Goal: Information Seeking & Learning: Find specific page/section

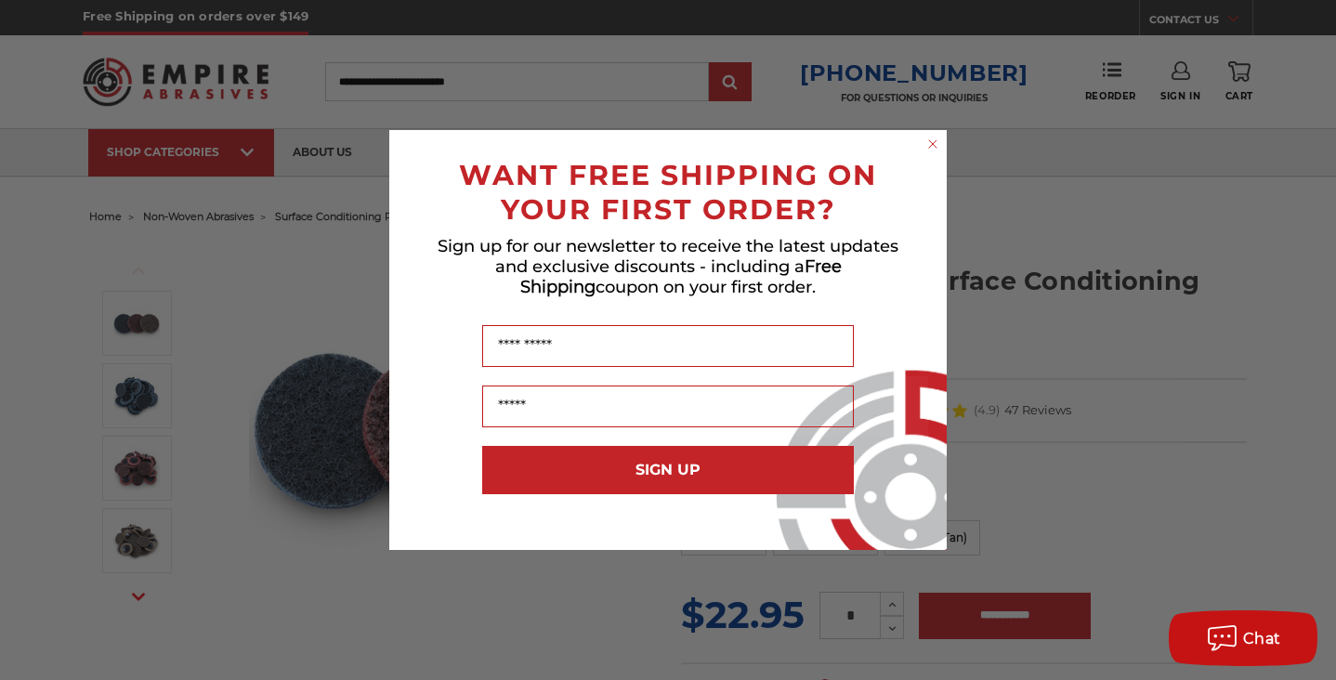
click at [927, 148] on circle "Close dialog" at bounding box center [934, 145] width 18 height 18
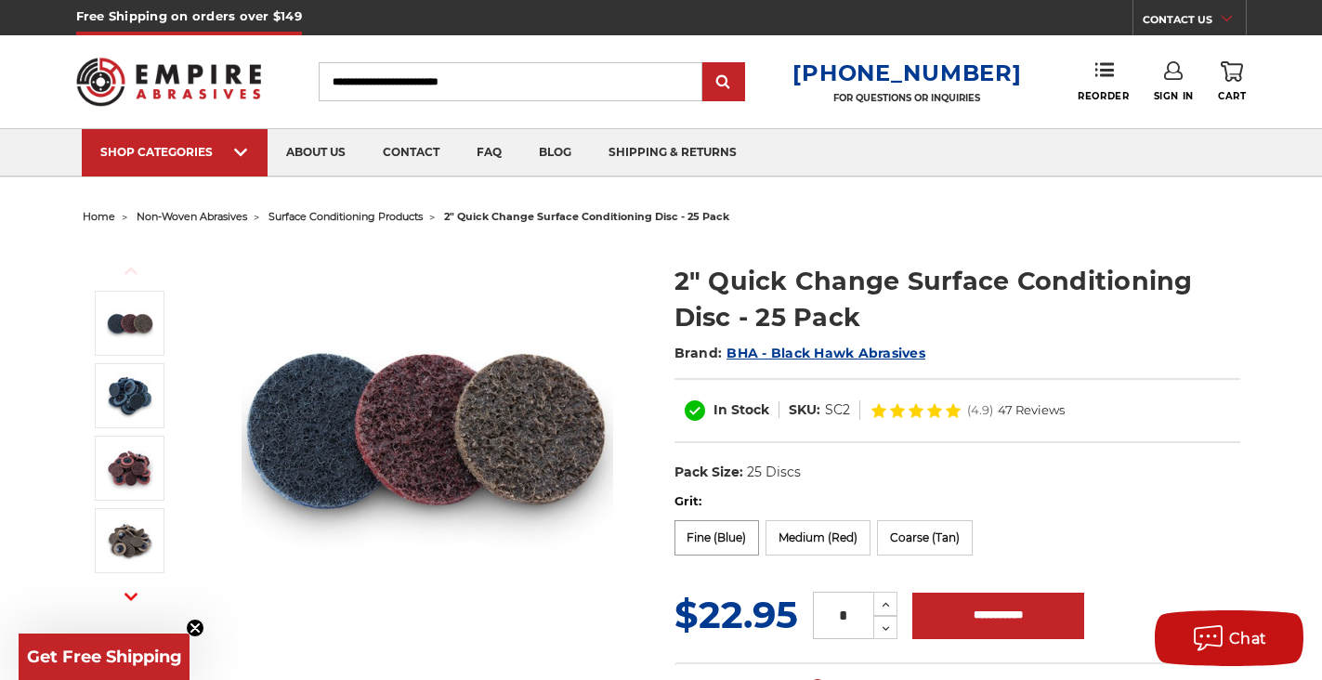
click at [728, 544] on label "Fine (Blue)" at bounding box center [717, 537] width 85 height 35
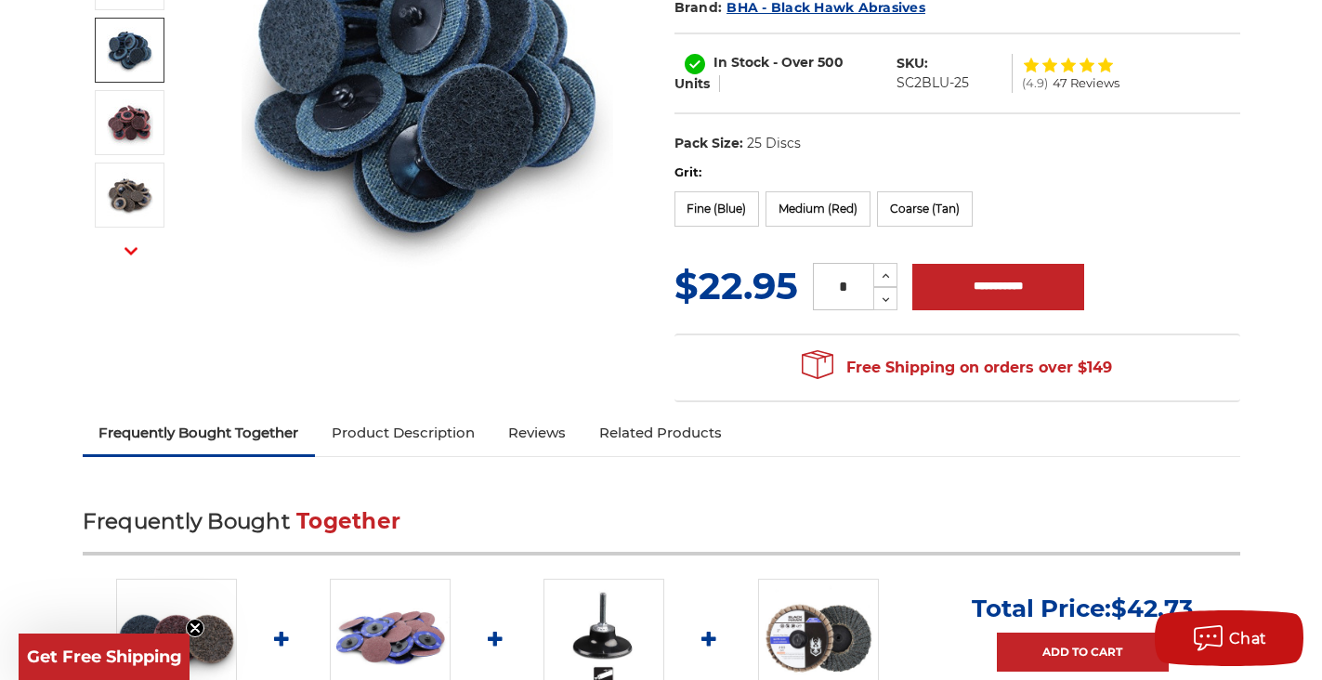
scroll to position [372, 0]
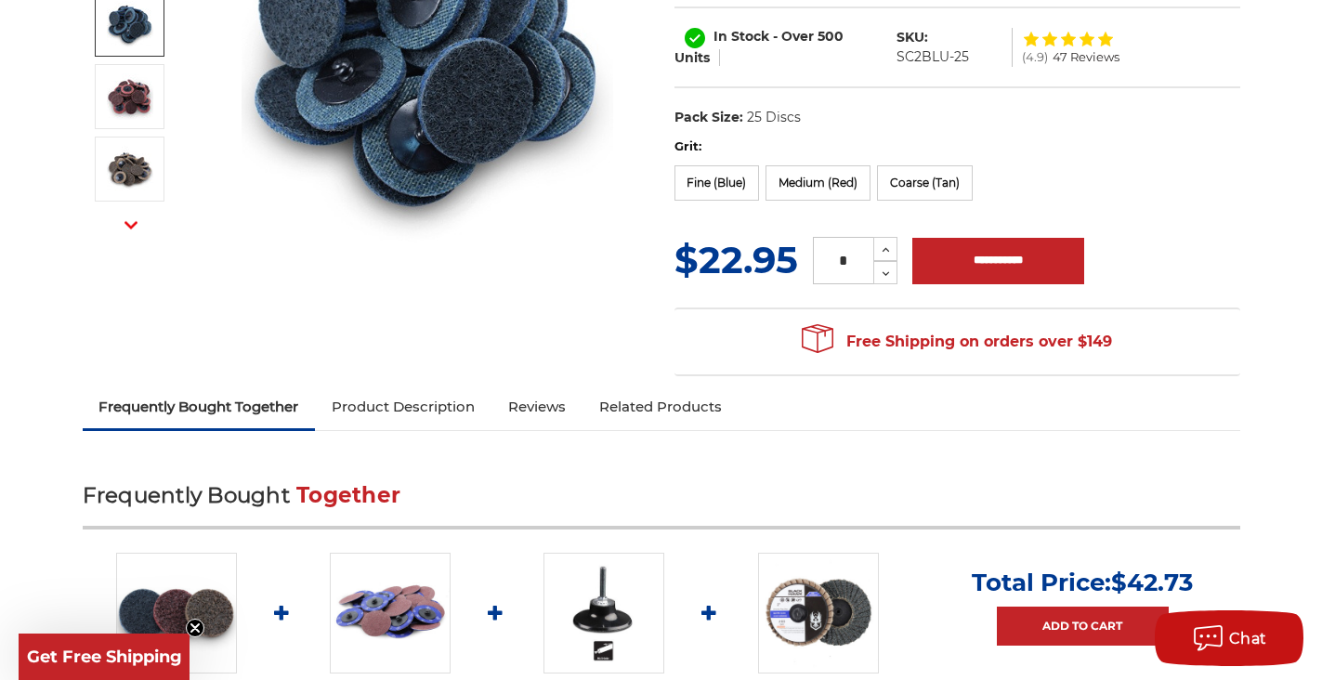
click at [417, 414] on link "Product Description" at bounding box center [403, 407] width 177 height 41
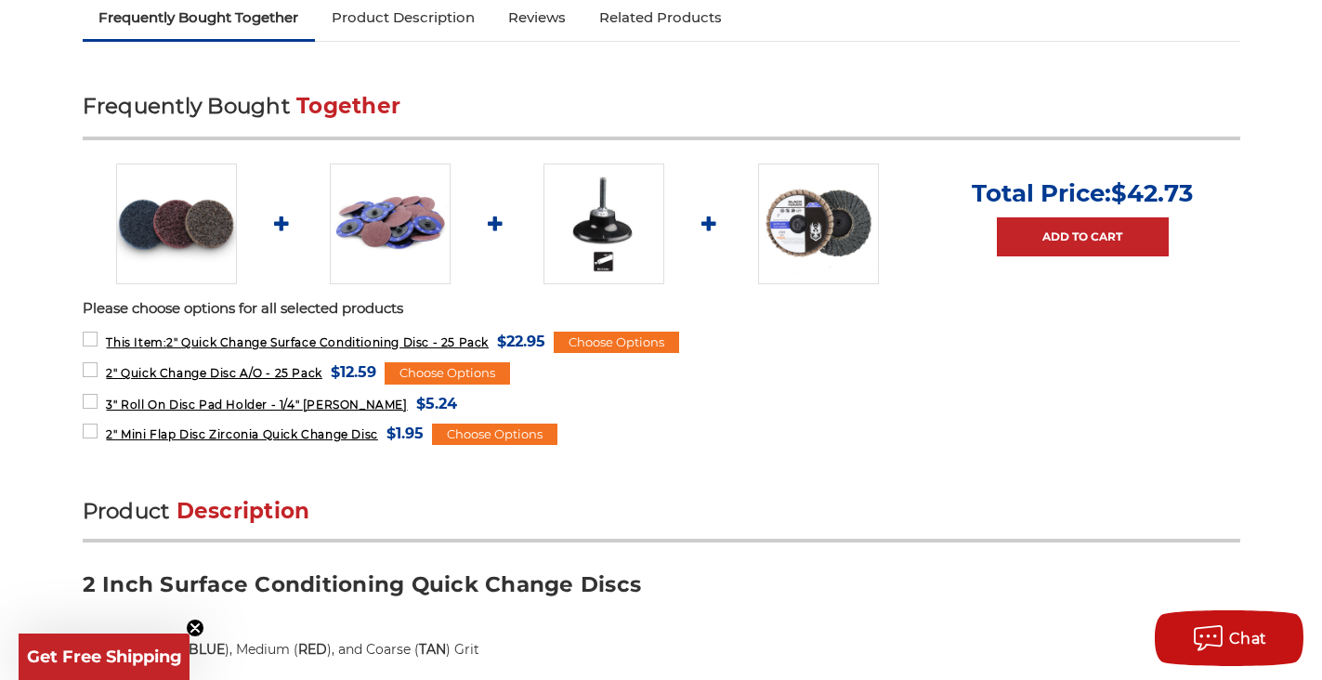
scroll to position [681, 0]
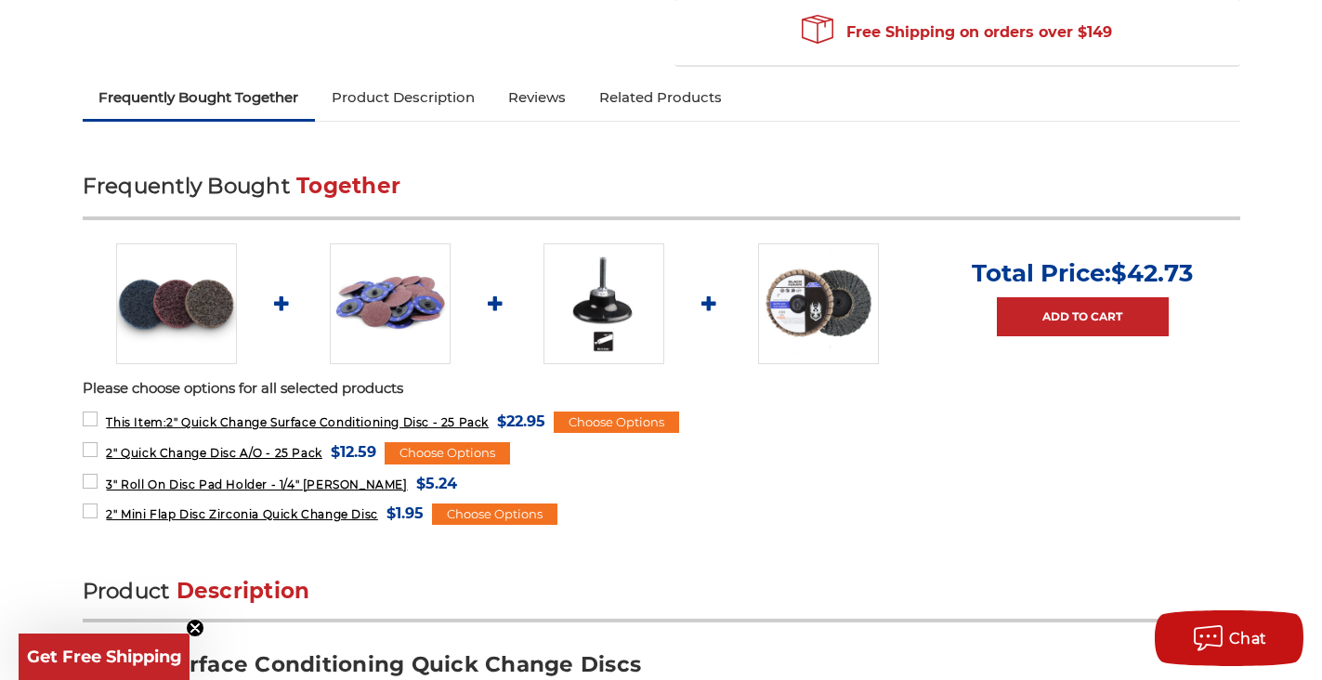
click at [413, 98] on link "Product Description" at bounding box center [403, 97] width 177 height 41
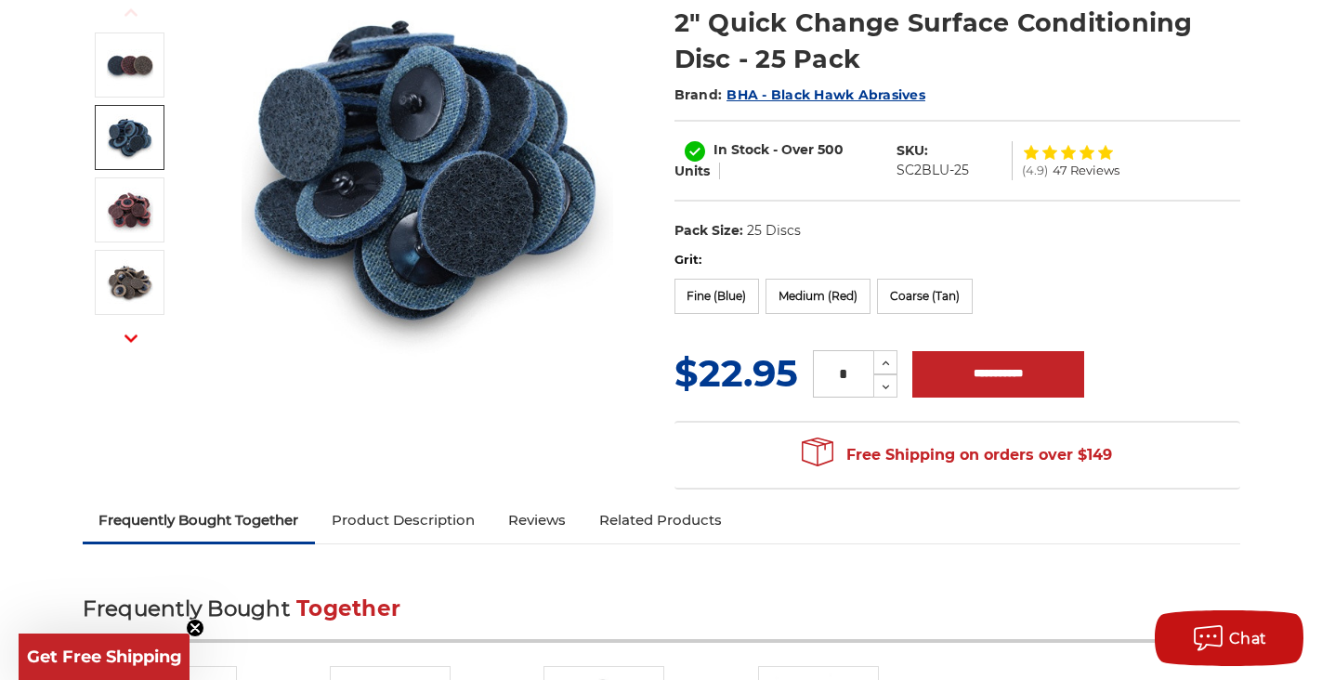
scroll to position [0, 0]
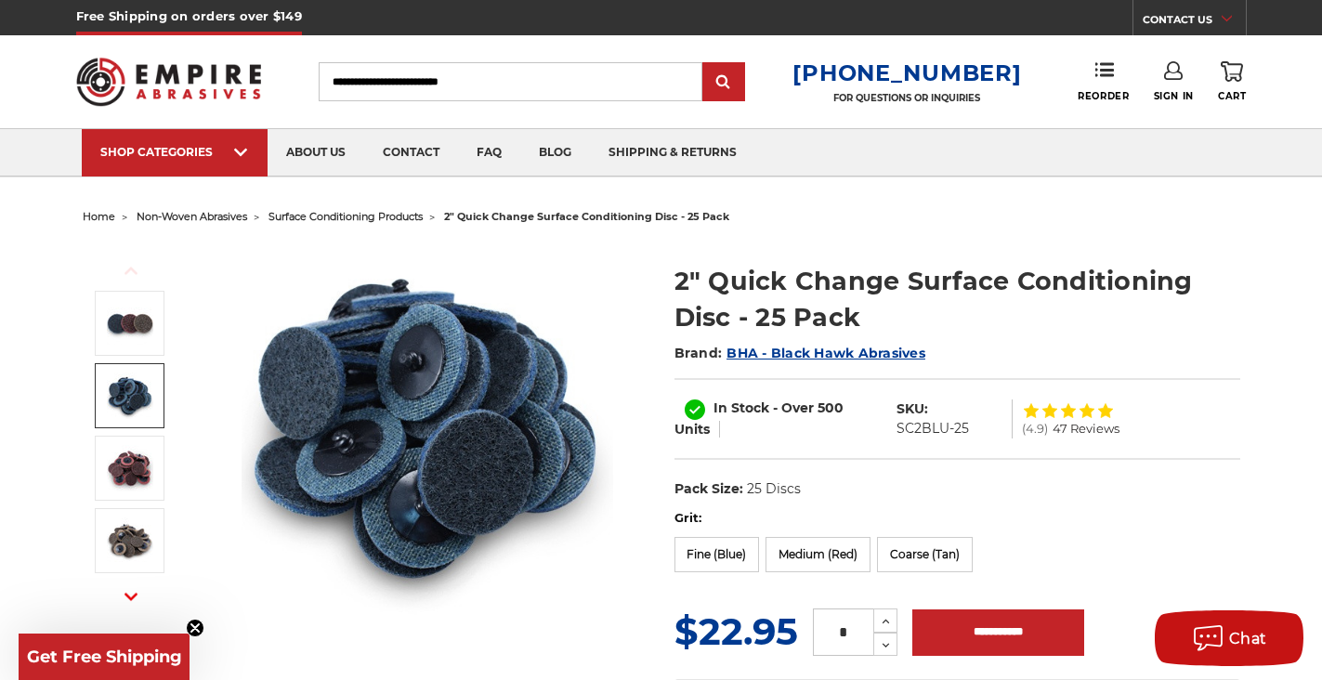
click at [356, 216] on span "surface conditioning products" at bounding box center [346, 216] width 154 height 13
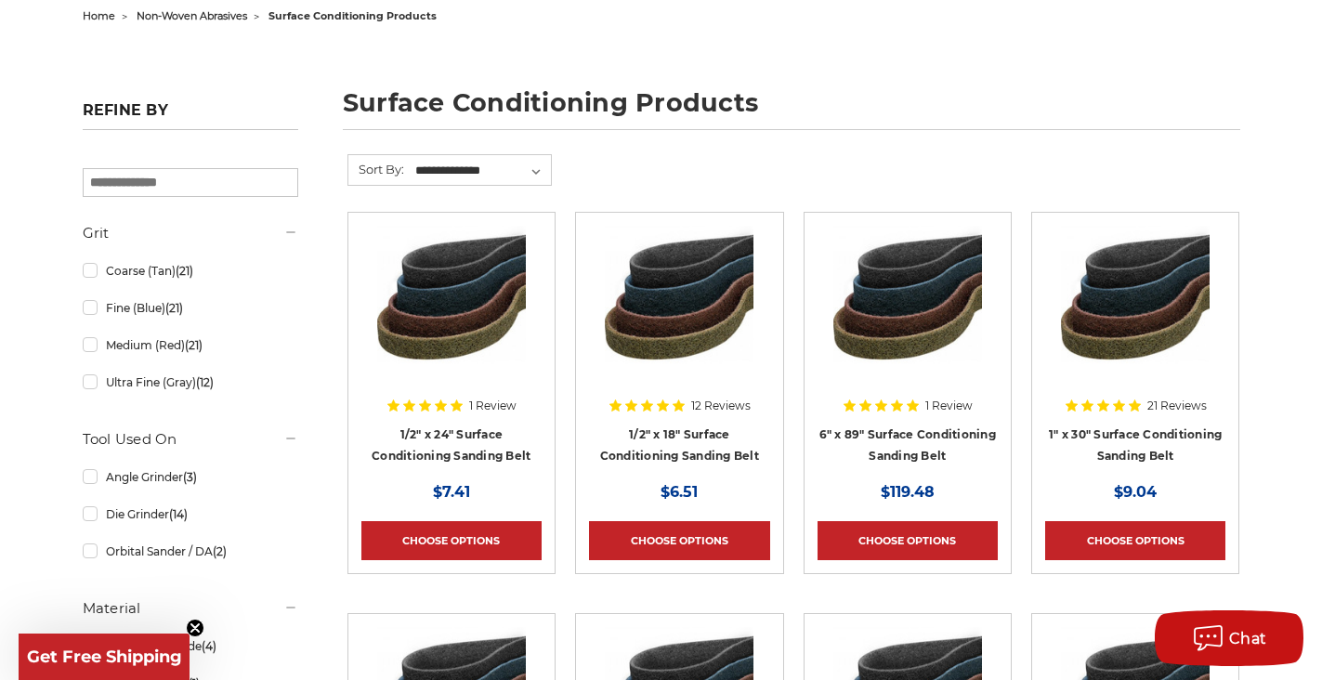
scroll to position [372, 0]
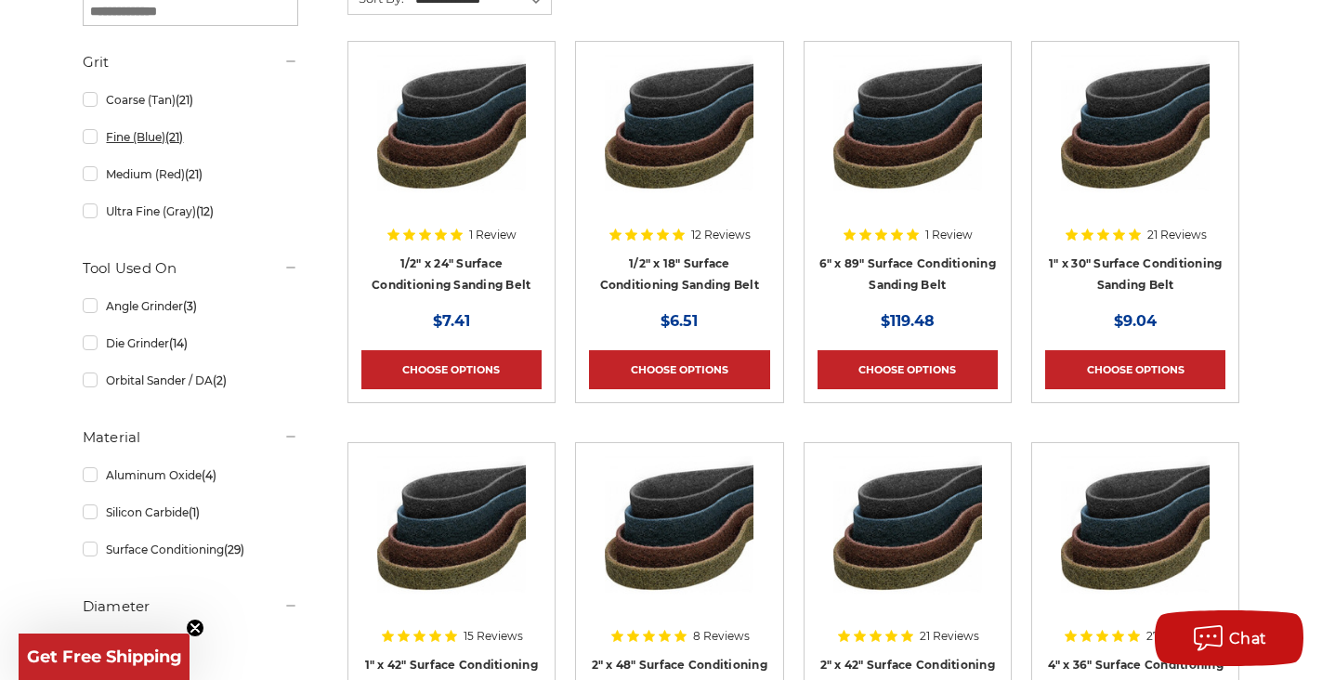
click at [156, 144] on link "Fine (Blue) (21)" at bounding box center [191, 137] width 216 height 33
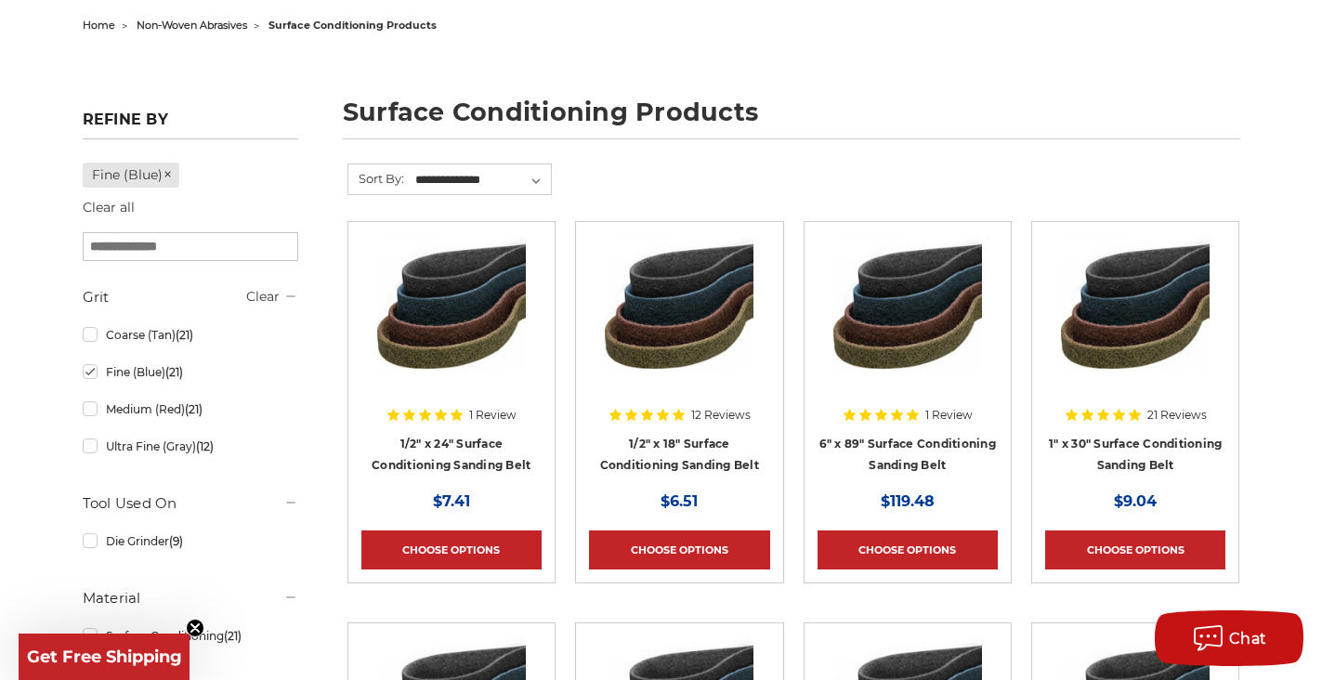
scroll to position [465, 0]
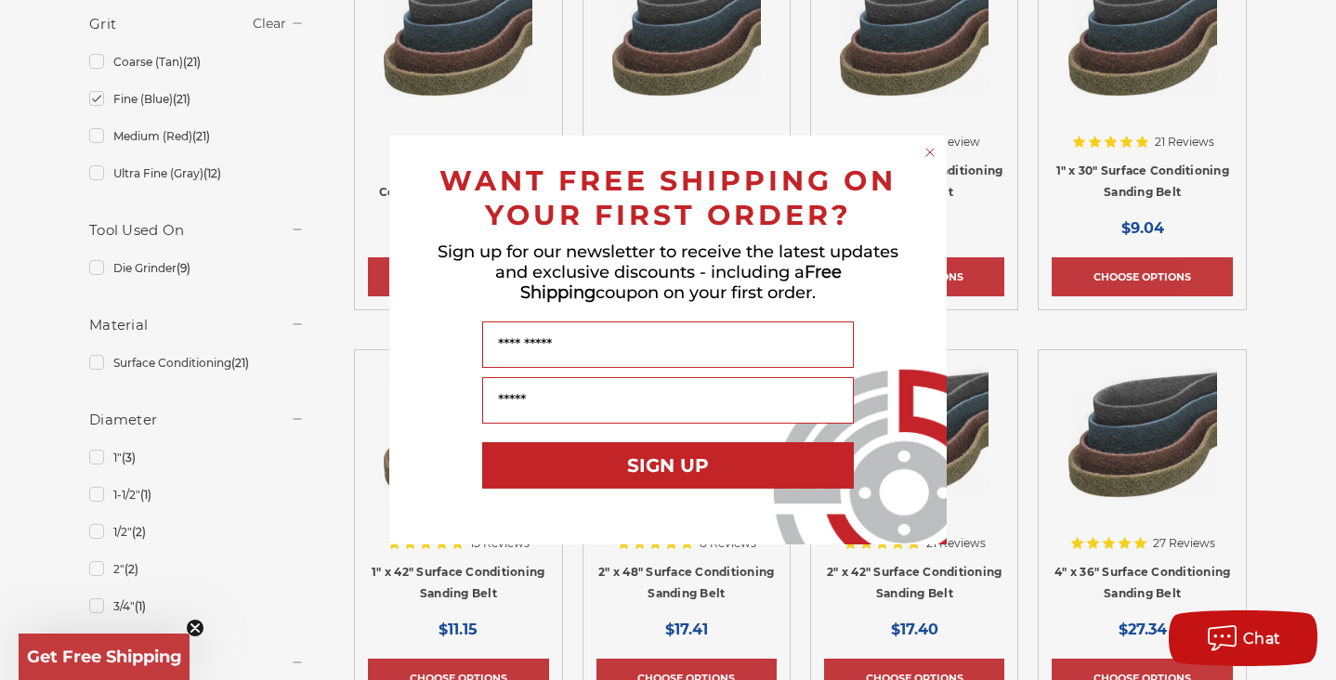
click at [931, 152] on circle "Close dialog" at bounding box center [931, 153] width 18 height 18
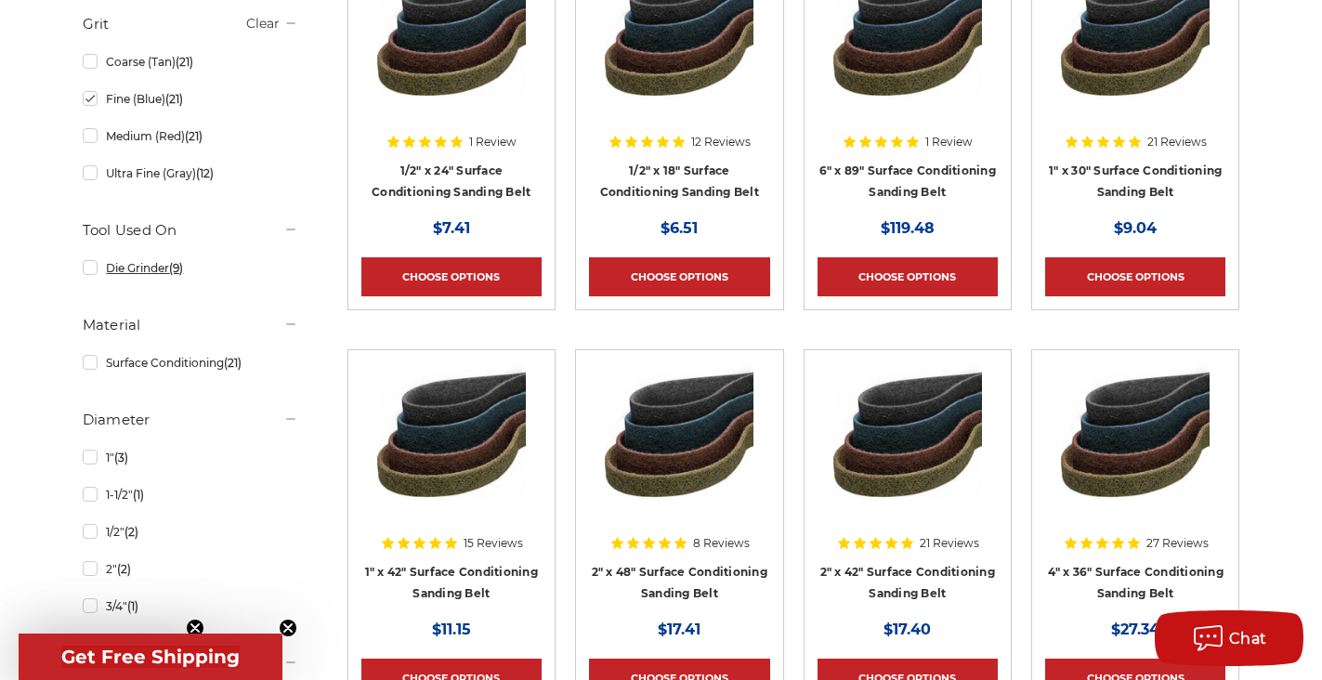
click at [170, 272] on link "Die Grinder (9)" at bounding box center [191, 268] width 216 height 33
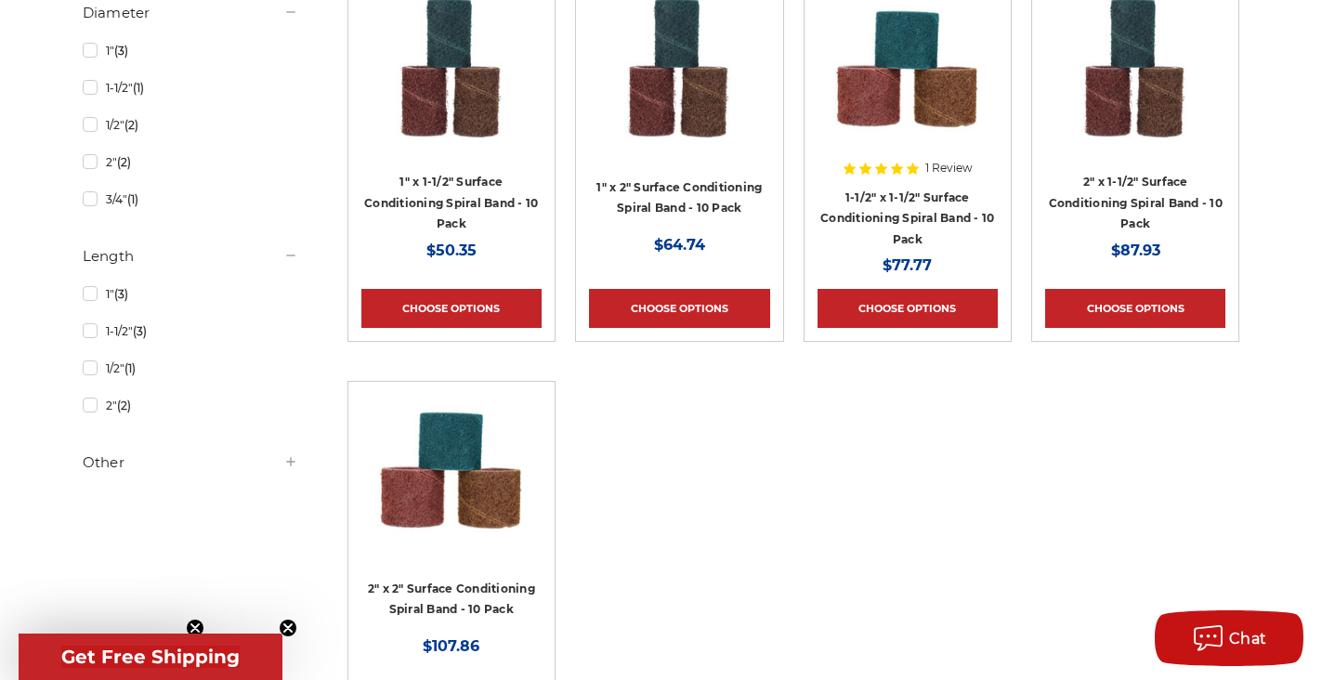
scroll to position [836, 0]
